Goal: Task Accomplishment & Management: Manage account settings

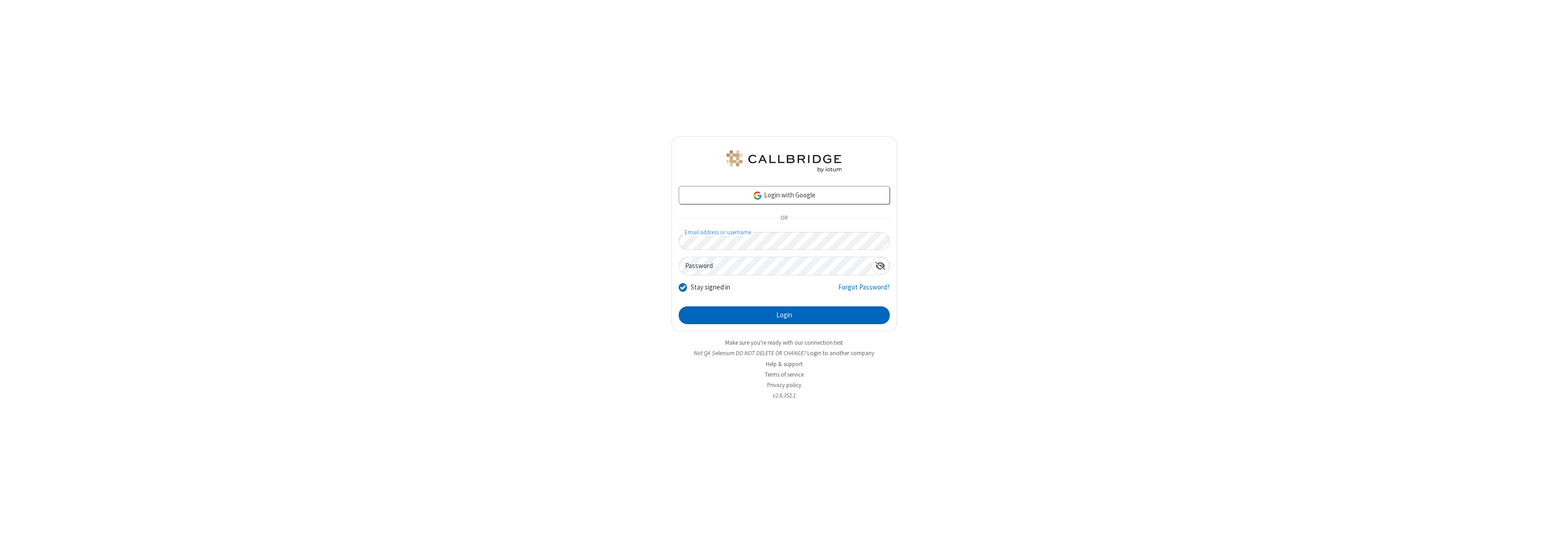
click at [784, 315] on button "Login" at bounding box center [784, 315] width 211 height 18
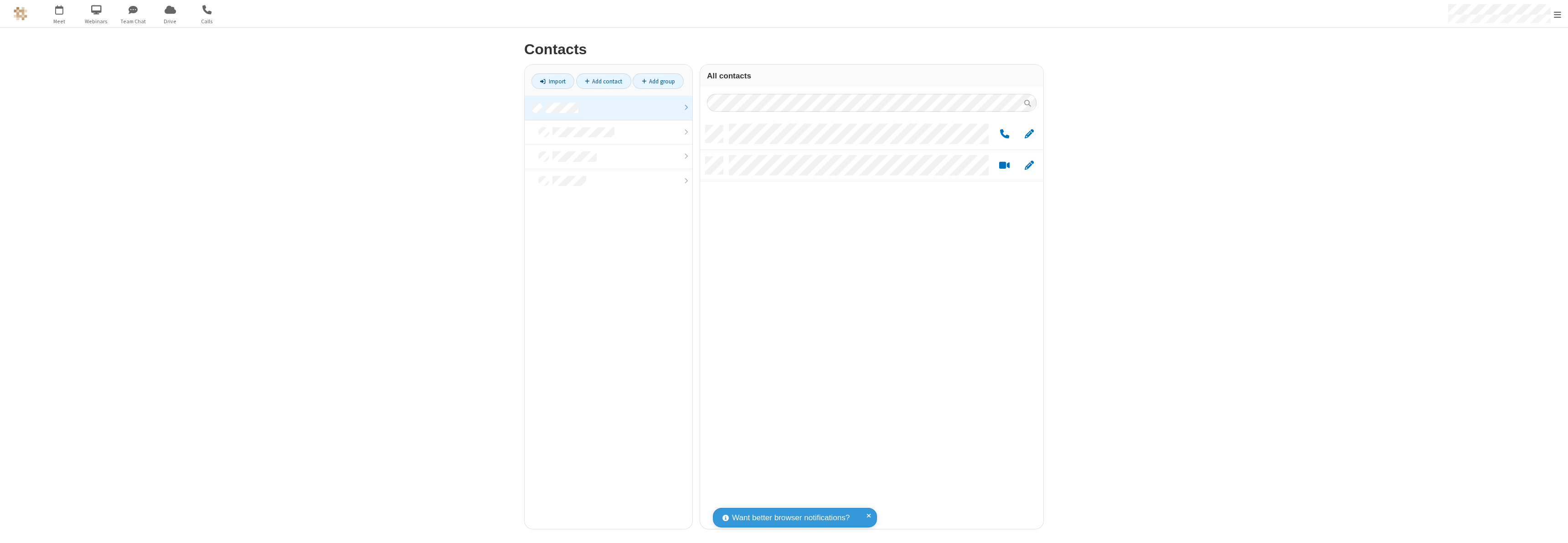
click at [609, 108] on link at bounding box center [609, 108] width 168 height 24
click at [603, 81] on link "Add contact" at bounding box center [604, 81] width 55 height 15
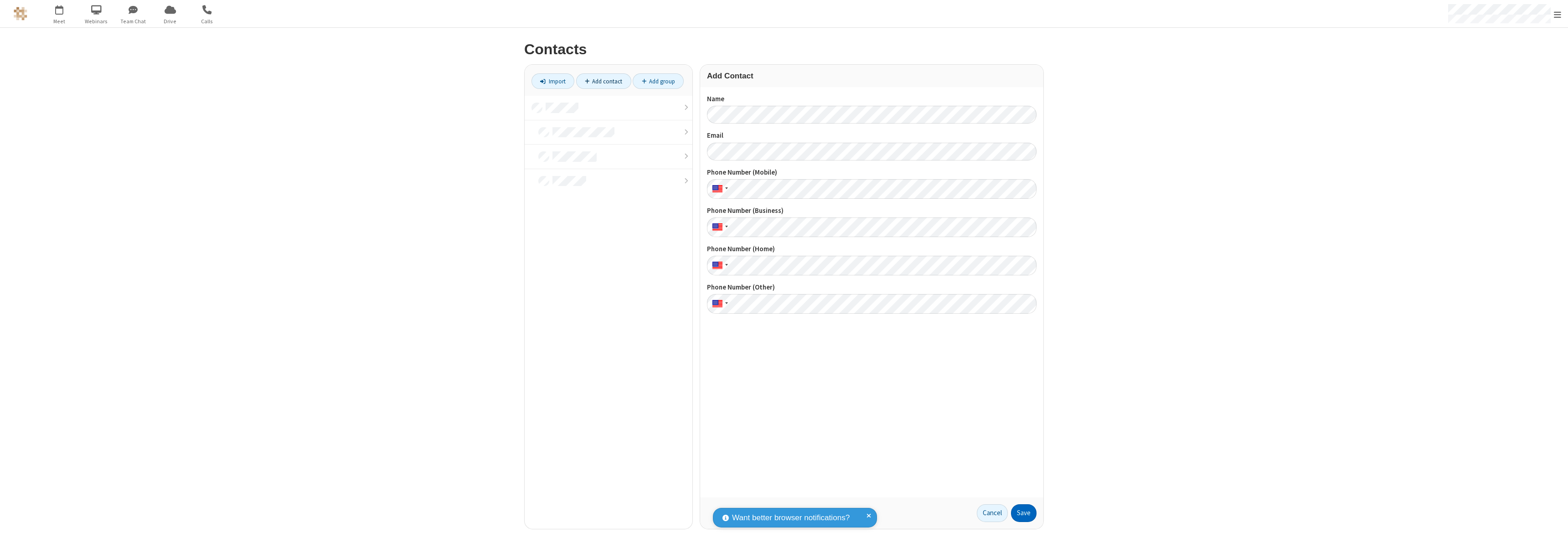
click at [1024, 513] on button "Save" at bounding box center [1024, 513] width 26 height 18
